Goal: Task Accomplishment & Management: Complete application form

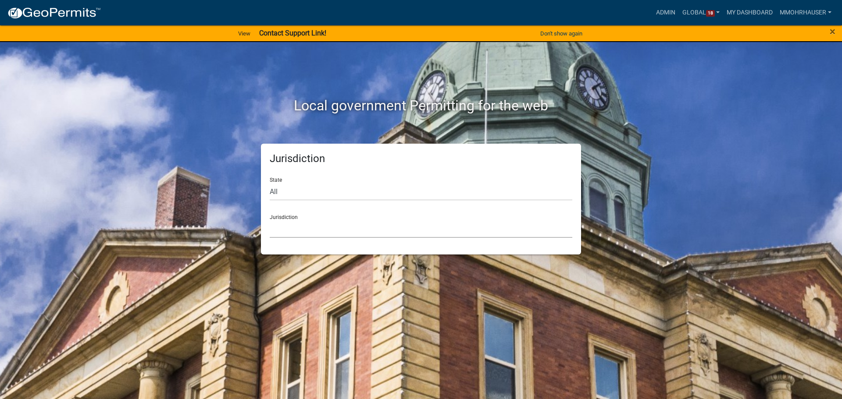
click at [300, 225] on select "Custer County, Colorado Carroll County, Georgia Cook County, Georgia Crawford C…" at bounding box center [421, 229] width 302 height 18
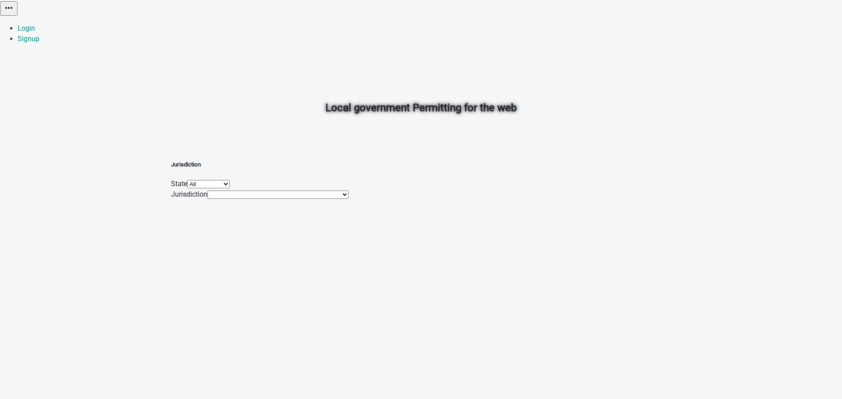
click at [321, 199] on select "[GEOGRAPHIC_DATA], [GEOGRAPHIC_DATA] [GEOGRAPHIC_DATA], [GEOGRAPHIC_DATA] [GEOG…" at bounding box center [277, 195] width 141 height 8
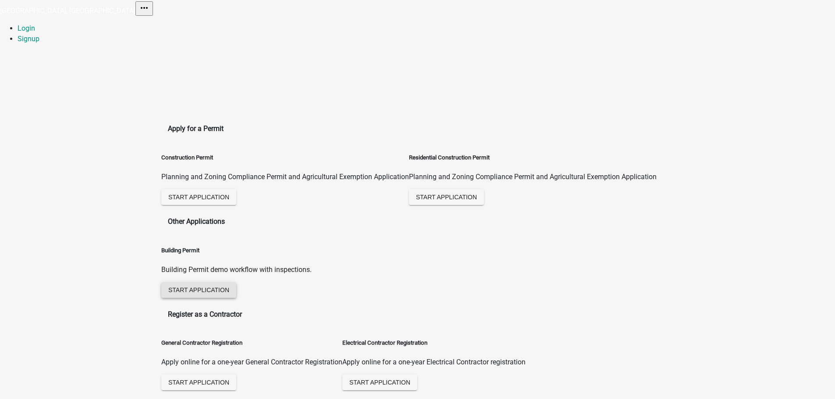
click at [229, 286] on span "Start Application" at bounding box center [198, 289] width 61 height 7
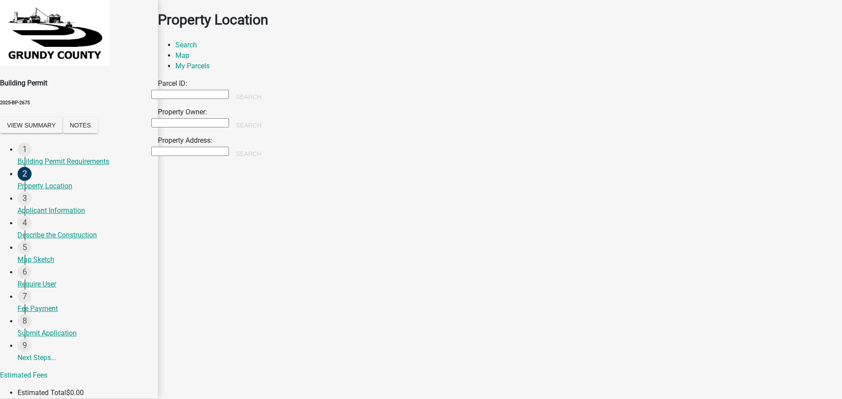
click at [219, 128] on input "Property Owner:" at bounding box center [190, 122] width 78 height 9
type input "[PERSON_NAME]"
click at [268, 133] on button "Search" at bounding box center [248, 125] width 39 height 16
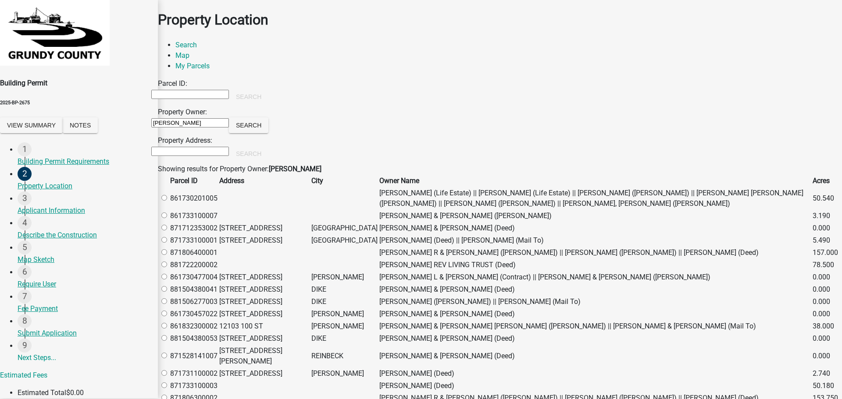
click at [168, 232] on label at bounding box center [168, 228] width 0 height 8
click at [167, 231] on input "radio" at bounding box center [164, 228] width 6 height 6
radio input "true"
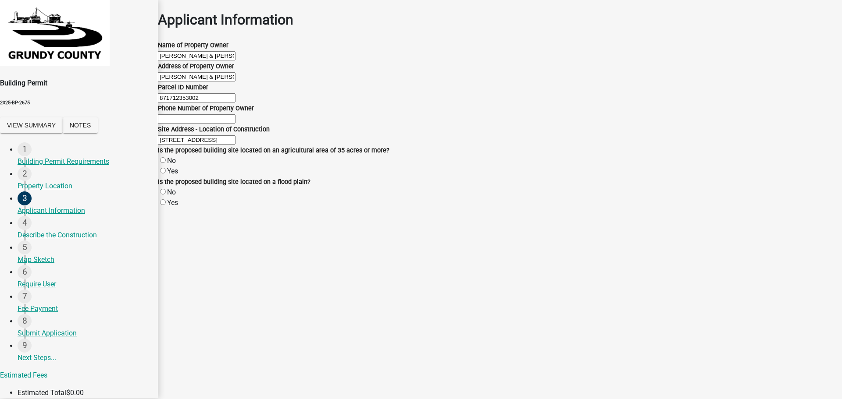
click at [173, 165] on label "No" at bounding box center [171, 161] width 9 height 8
click at [166, 163] on input "No" at bounding box center [163, 160] width 6 height 6
radio input "true"
click at [174, 196] on label "No" at bounding box center [171, 192] width 9 height 8
click at [166, 195] on input "No" at bounding box center [163, 192] width 6 height 6
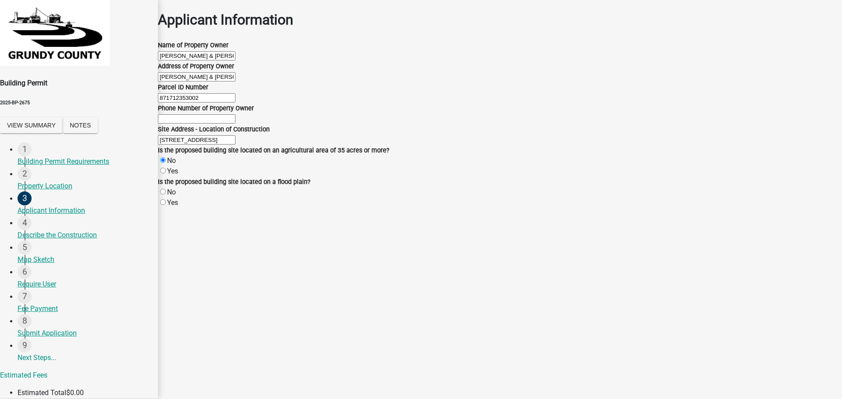
radio input "true"
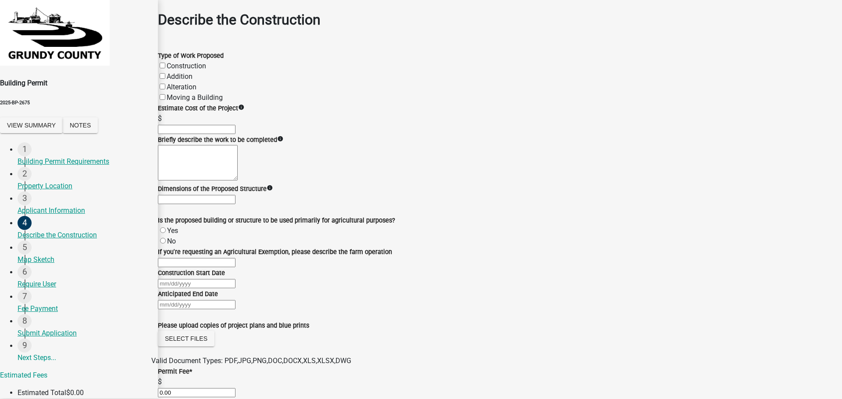
click at [197, 134] on input "text" at bounding box center [197, 129] width 78 height 9
type input "20000"
click at [245, 247] on div "If you're requesting an Agricultural Exemption, please describe the farm operat…" at bounding box center [500, 257] width 684 height 21
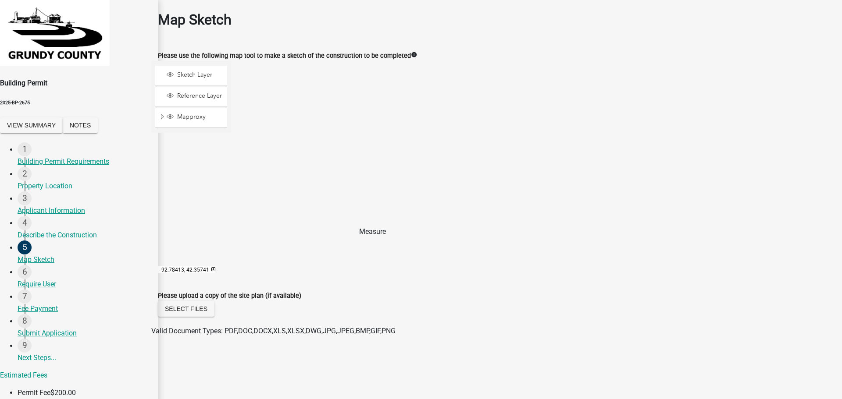
click at [248, 227] on span at bounding box center [244, 223] width 7 height 7
click at [231, 151] on div at bounding box center [231, 170] width 0 height 219
click at [231, 150] on div at bounding box center [231, 170] width 0 height 219
click at [231, 228] on div at bounding box center [231, 170] width 0 height 219
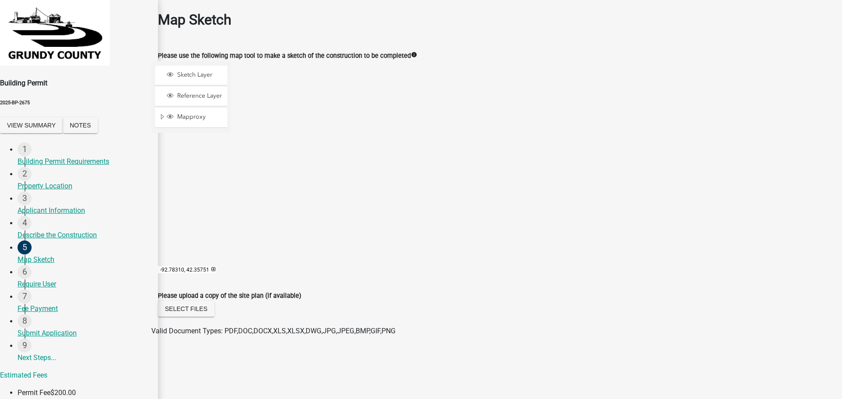
click at [231, 152] on div at bounding box center [231, 170] width 0 height 219
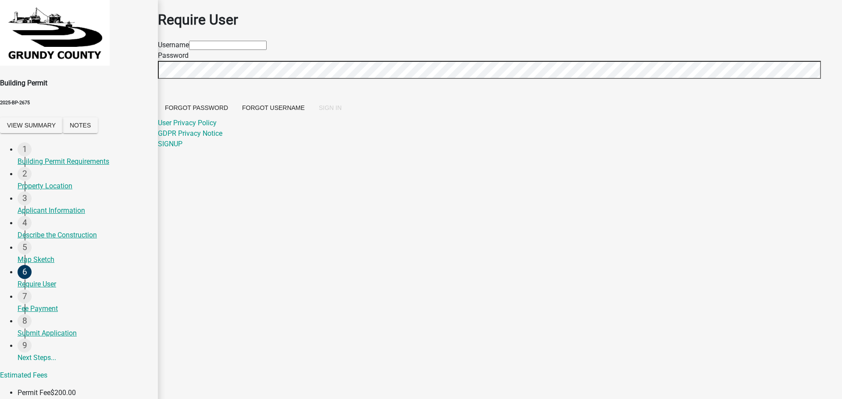
type input "mikepublic"
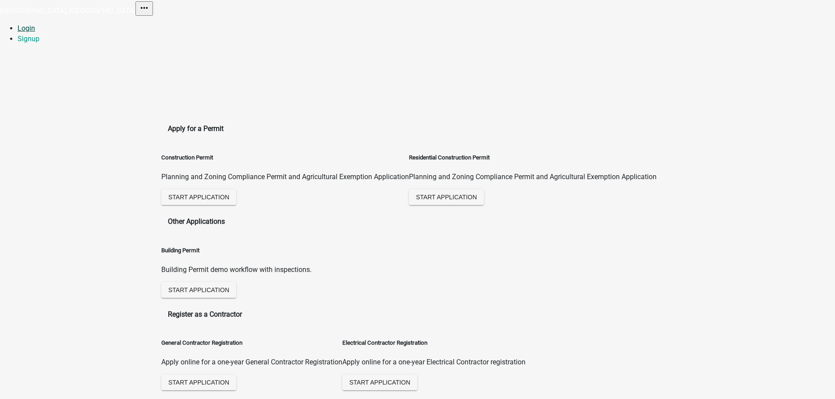
click at [35, 24] on link "Login" at bounding box center [27, 28] width 18 height 8
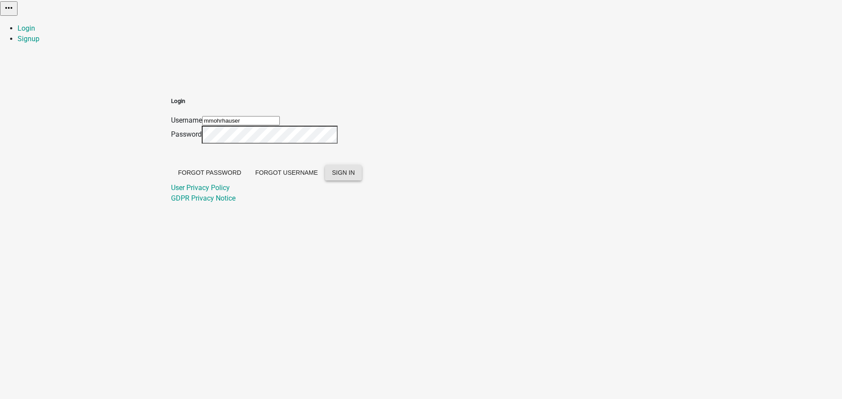
click at [355, 176] on span "SIGN IN" at bounding box center [343, 172] width 23 height 7
